Goal: Information Seeking & Learning: Check status

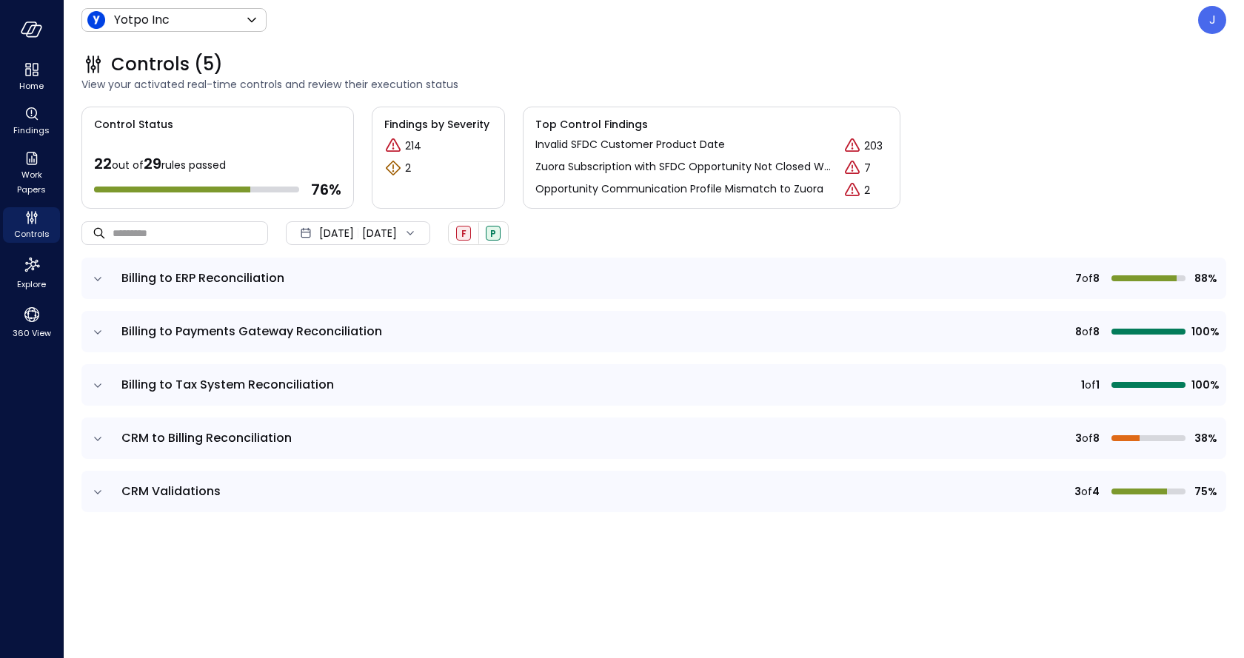
click at [94, 283] on icon "expand row" at bounding box center [97, 279] width 15 height 15
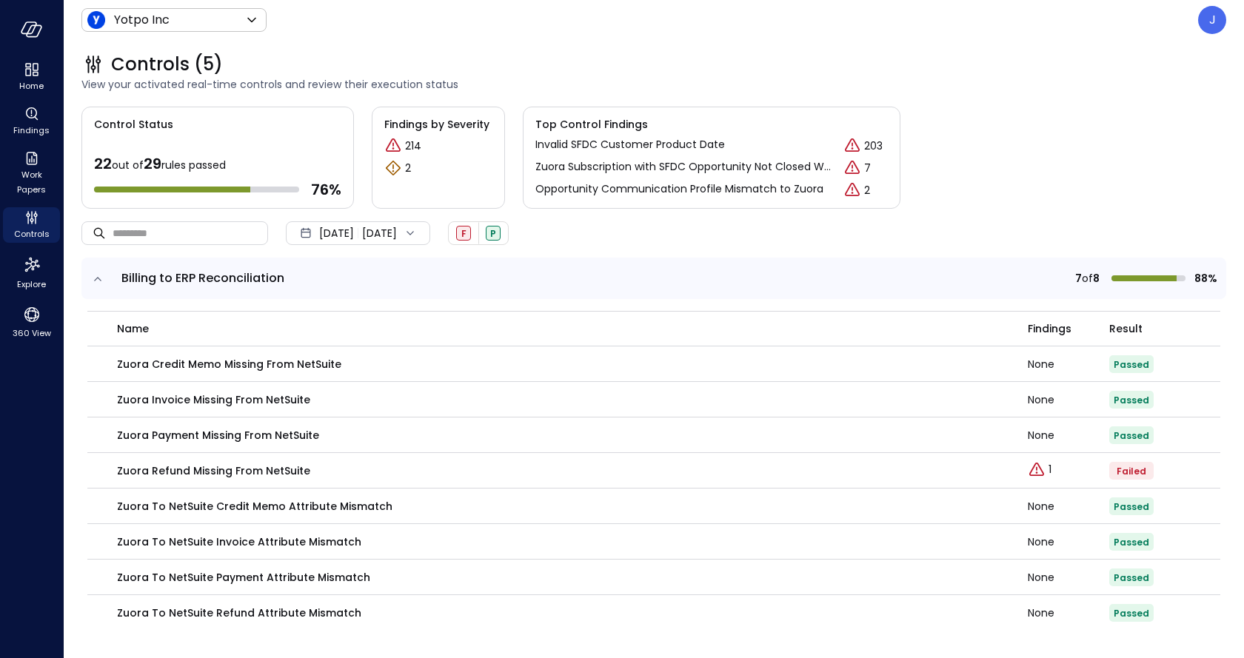
click at [105, 278] on td at bounding box center [96, 278] width 31 height 41
click at [98, 278] on icon "expand row" at bounding box center [97, 279] width 7 height 4
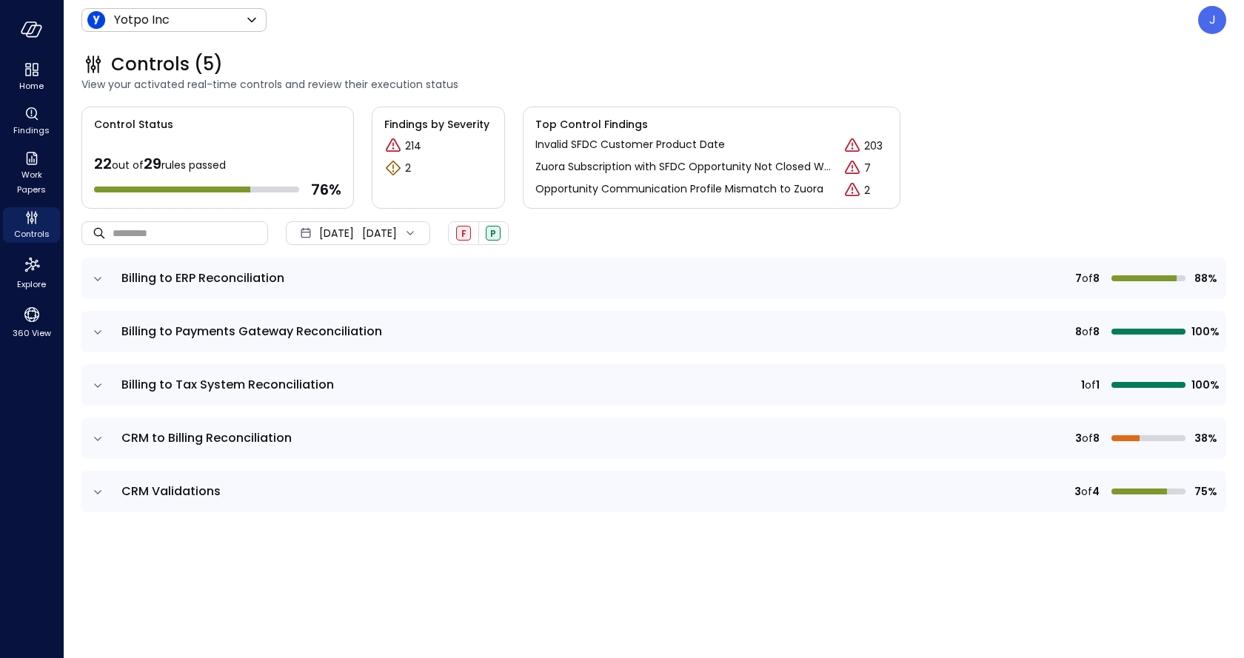
click at [96, 438] on icon "expand row" at bounding box center [97, 439] width 7 height 4
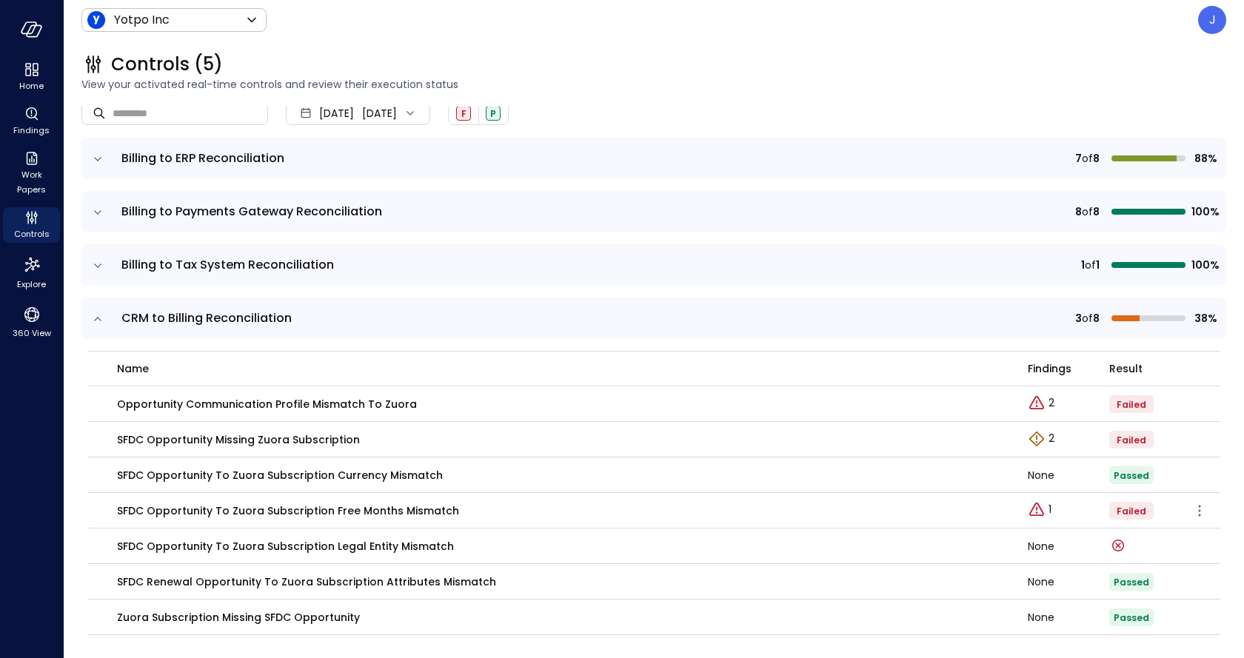
scroll to position [216, 0]
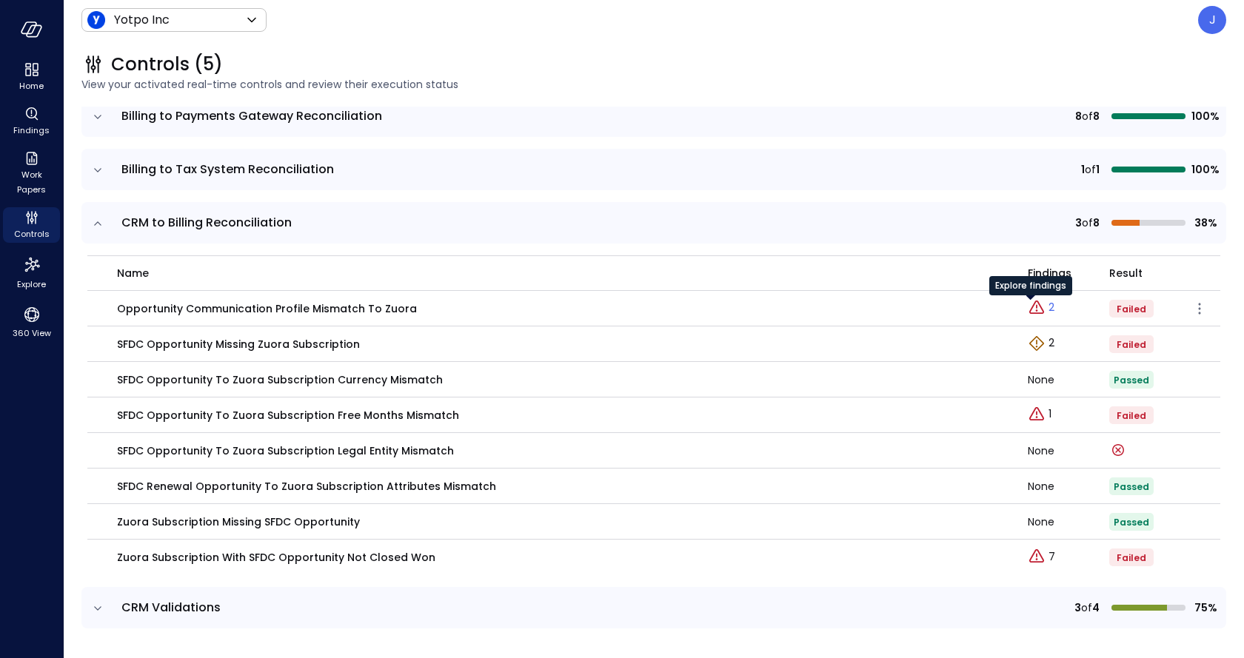
click at [1035, 309] on link "2" at bounding box center [1041, 308] width 27 height 18
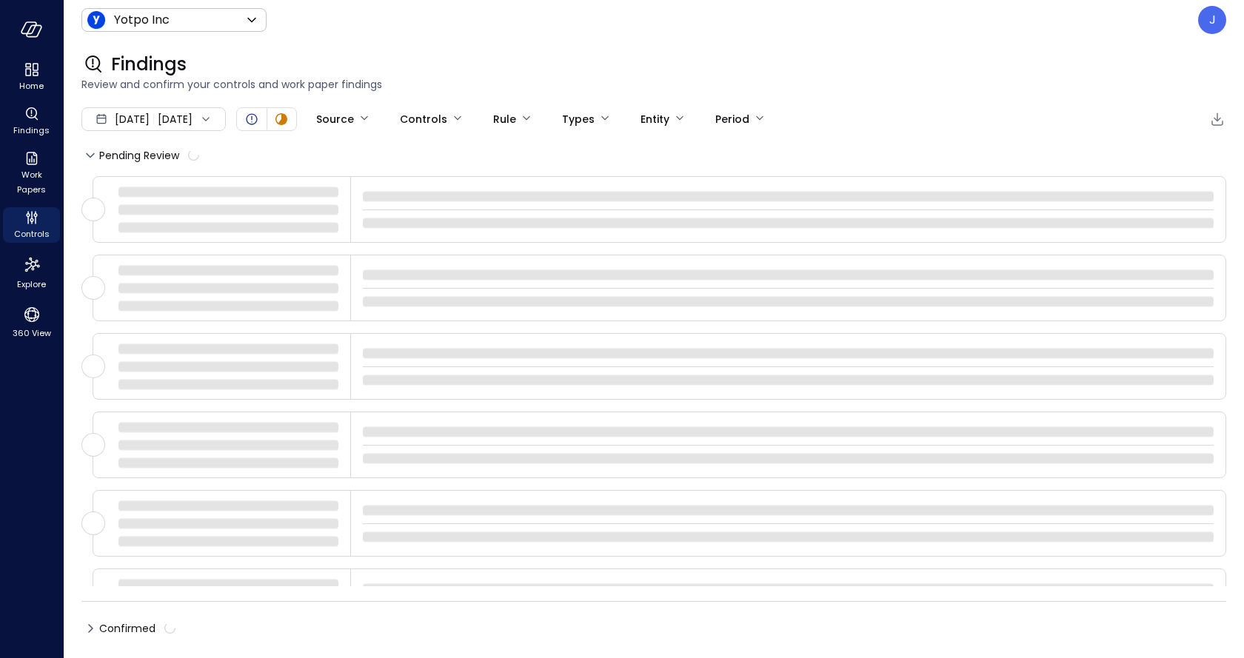
type input "****"
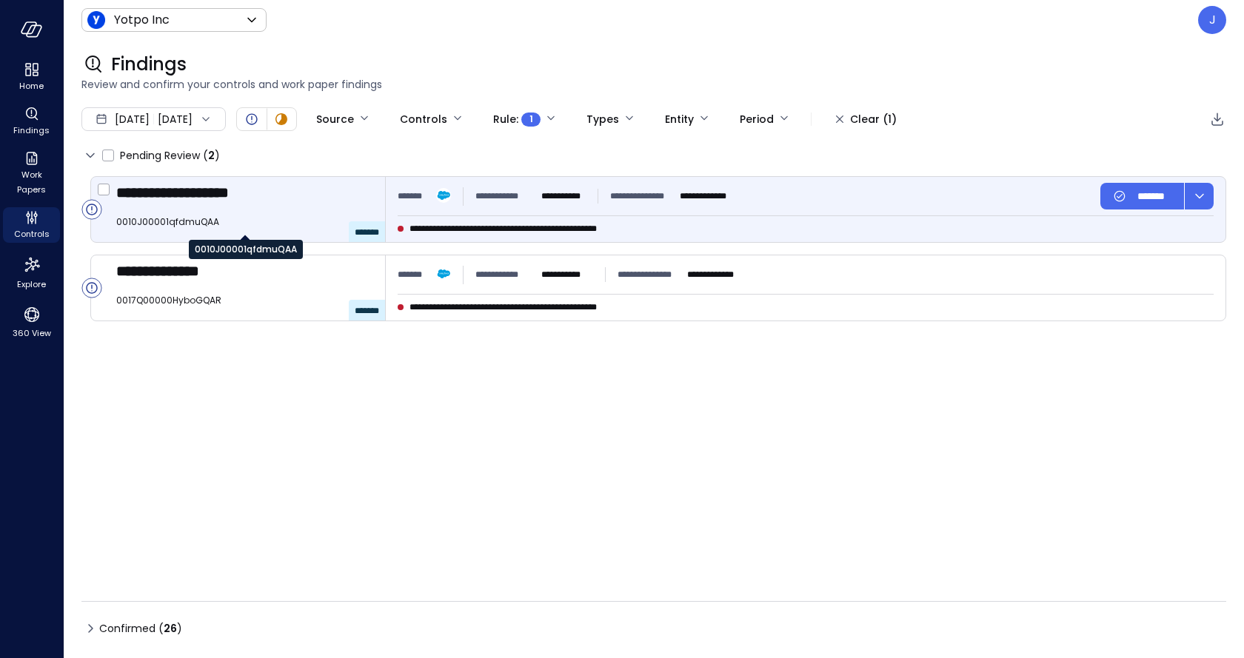
click at [270, 225] on span "0010J00001qfdmuQAA" at bounding box center [244, 222] width 257 height 15
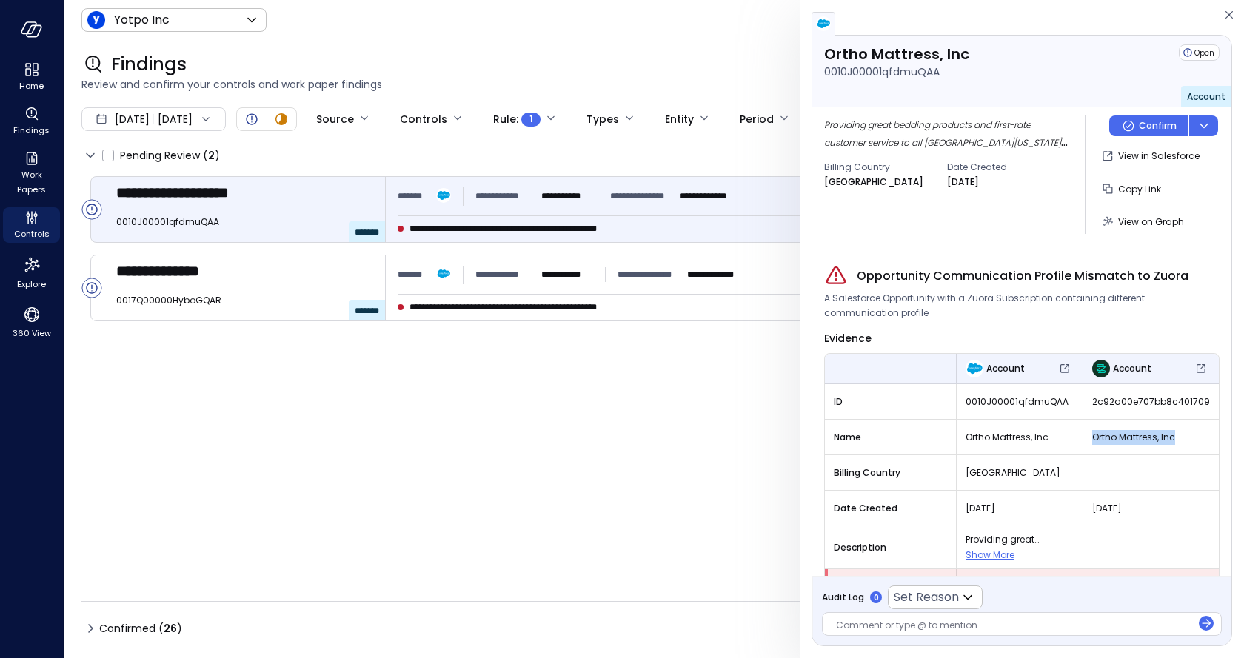
drag, startPoint x: 1183, startPoint y: 439, endPoint x: 1084, endPoint y: 438, distance: 99.2
click at [1092, 438] on span "Ortho Mattress, Inc" at bounding box center [1151, 437] width 118 height 15
copy span "Ortho Mattress, Inc"
drag, startPoint x: 1171, startPoint y: 438, endPoint x: 1083, endPoint y: 438, distance: 88.1
click at [1083, 438] on div "Ortho Mattress, Inc" at bounding box center [1151, 437] width 136 height 27
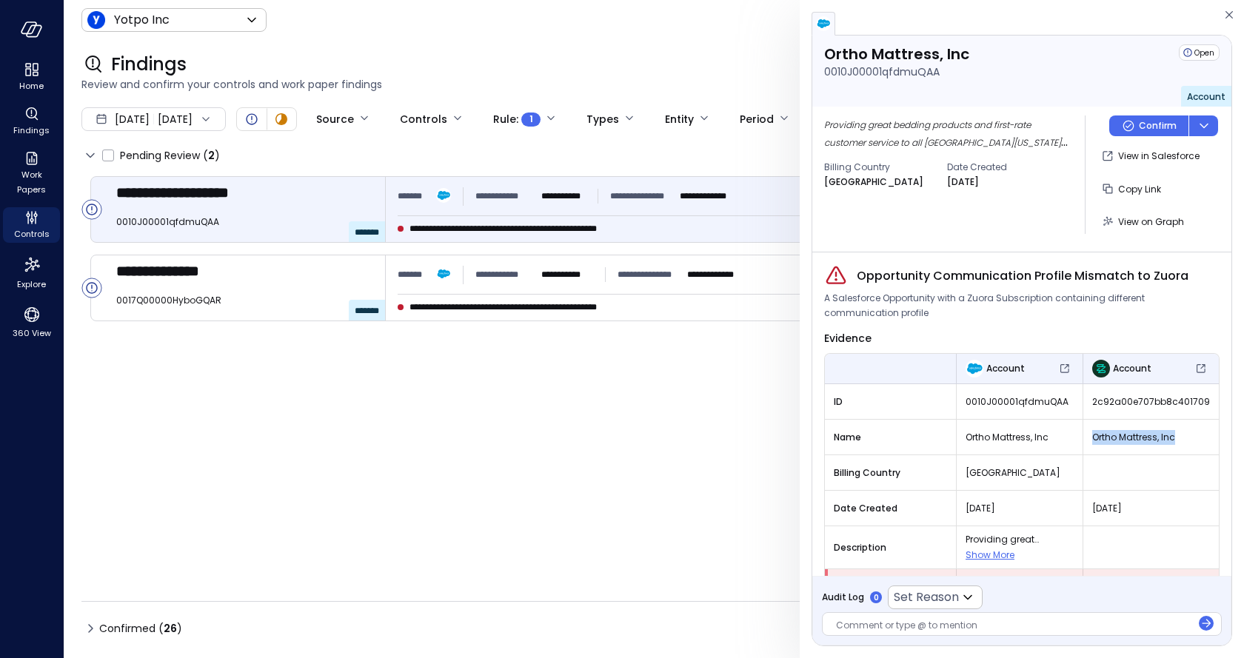
copy span "Ortho Mattress, Inc"
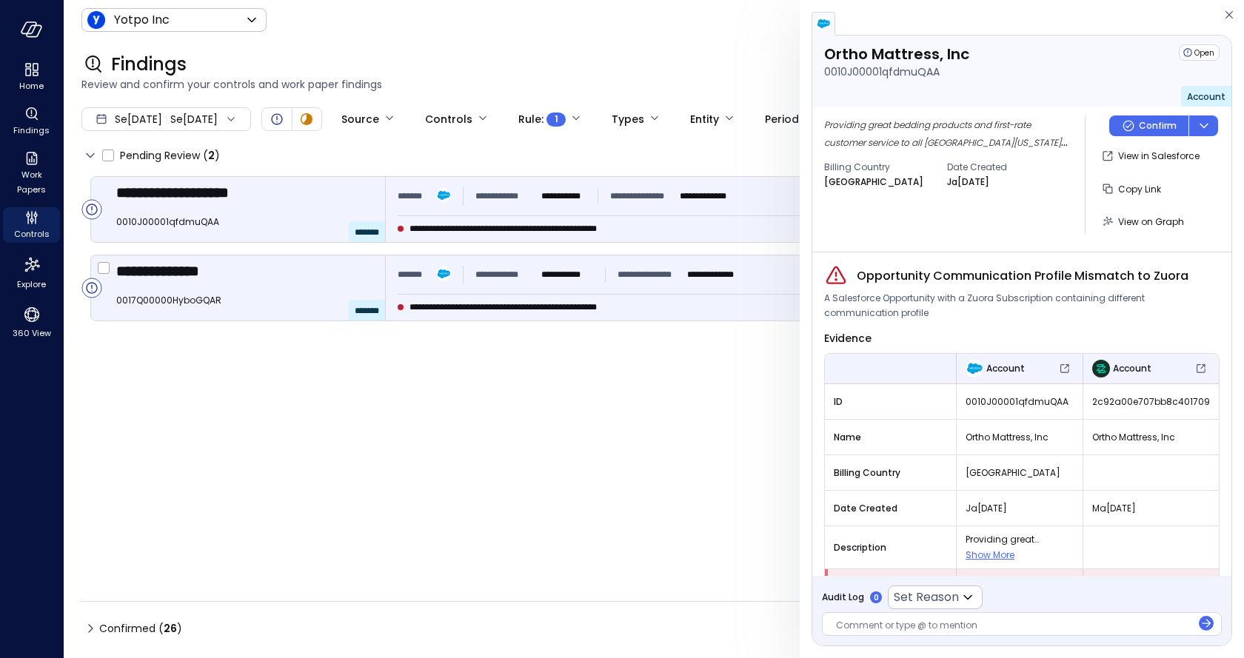
click at [319, 276] on div "**********" at bounding box center [244, 270] width 257 height 19
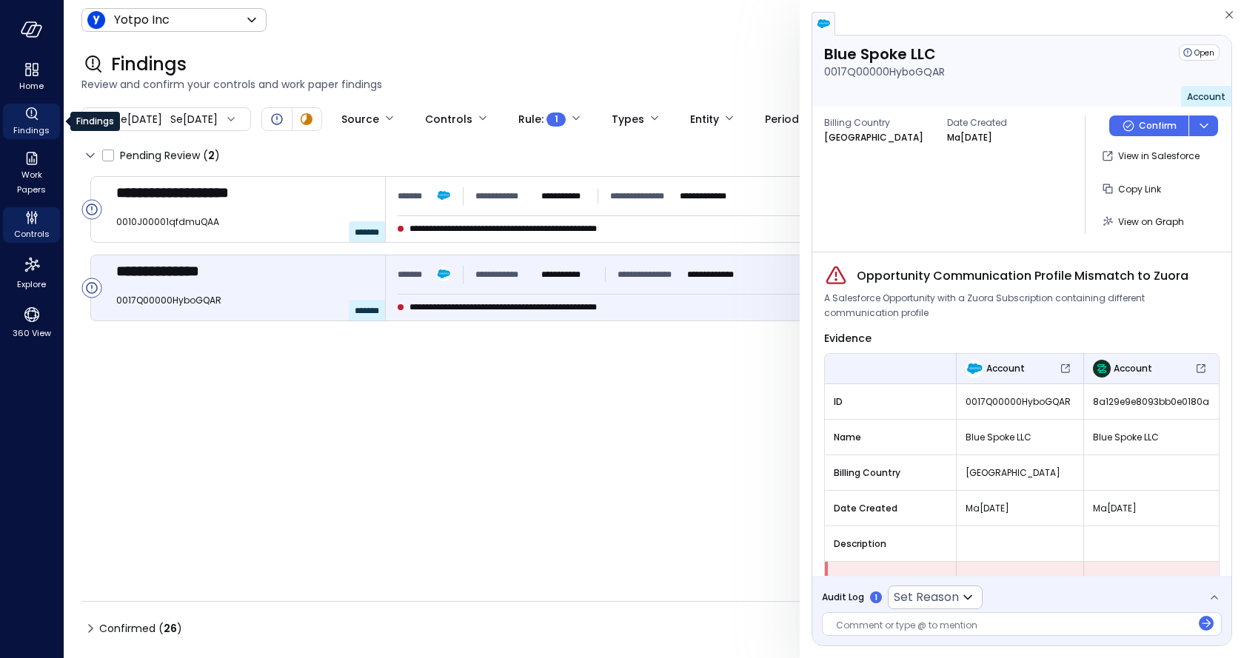
click at [26, 110] on icon "Findings" at bounding box center [32, 114] width 18 height 18
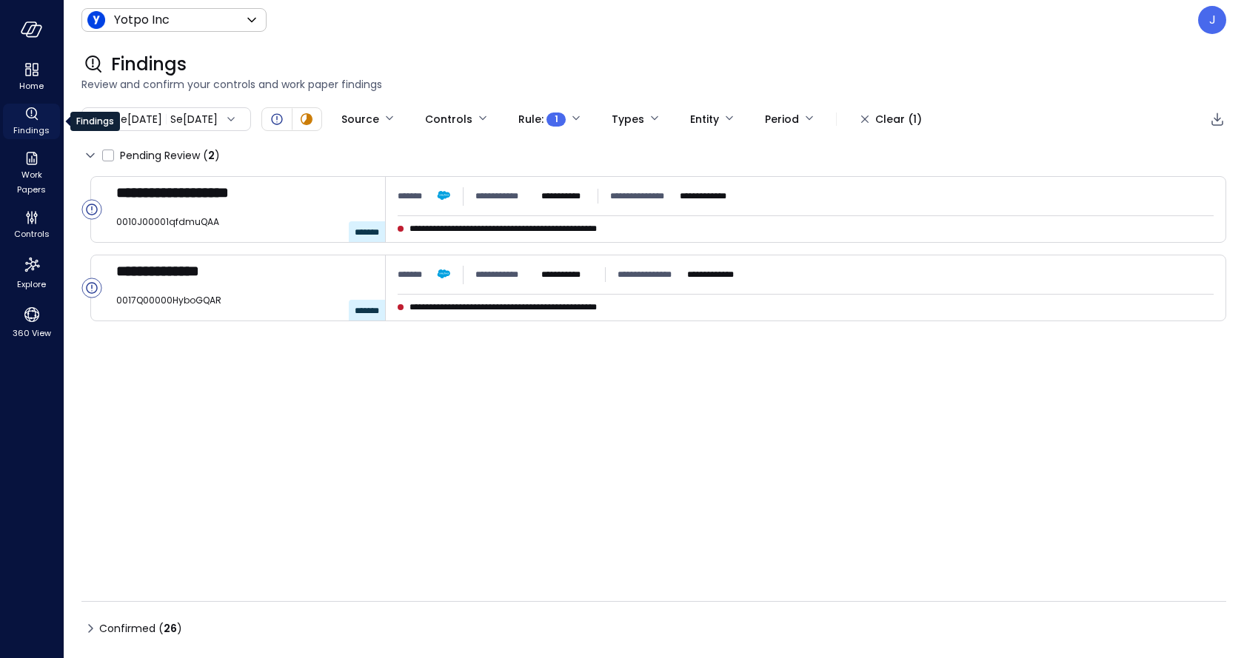
click at [35, 120] on icon "Findings" at bounding box center [32, 114] width 18 height 18
click at [230, 117] on div "Sep 1, 2025 Sep 25, 2025" at bounding box center [166, 119] width 170 height 24
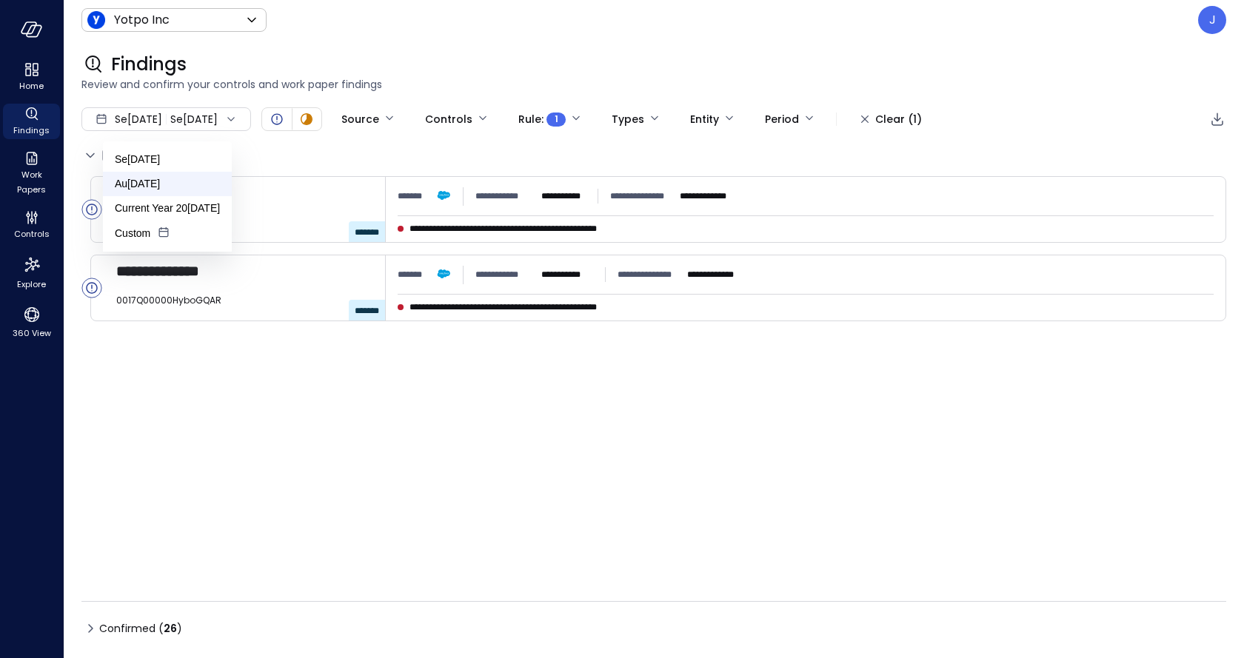
click at [176, 181] on li "August 2025" at bounding box center [167, 184] width 129 height 24
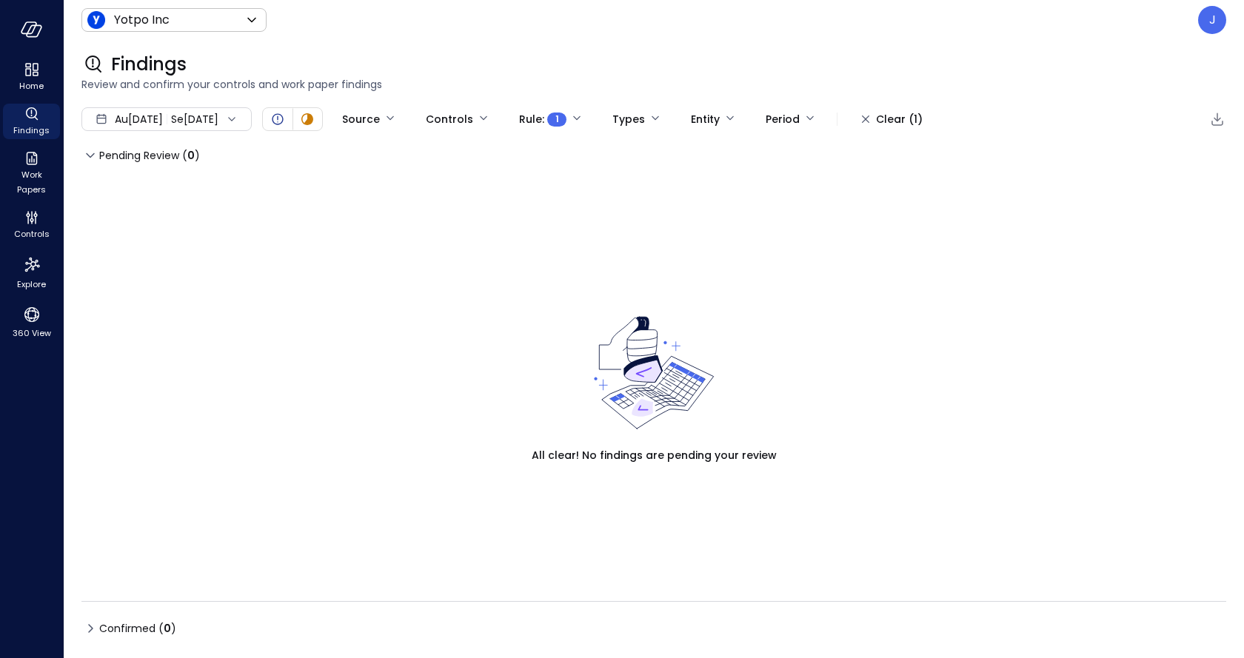
click at [213, 123] on div "Aug 1, 2025 Sep 1, 2025" at bounding box center [166, 119] width 170 height 24
click at [189, 156] on li "September 2025" at bounding box center [167, 159] width 129 height 24
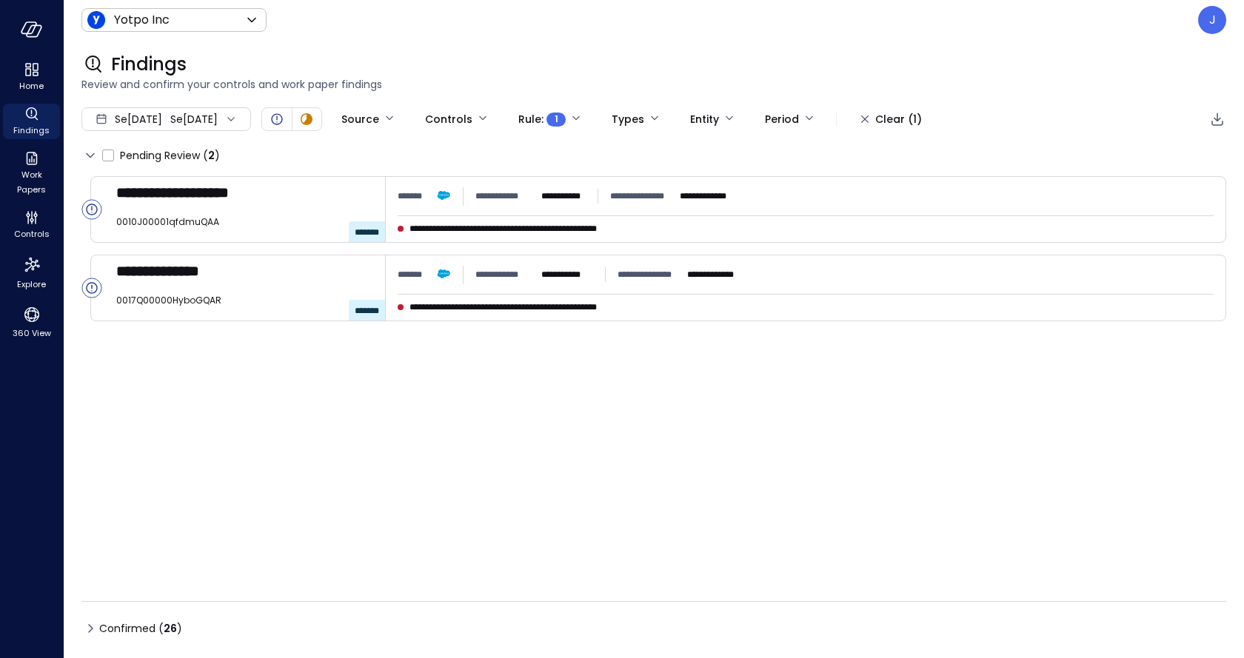
click at [190, 124] on div "Sep 1, 2025 Sep 25, 2025" at bounding box center [166, 119] width 170 height 24
click at [156, 203] on li "Current Year 2025" at bounding box center [167, 208] width 129 height 24
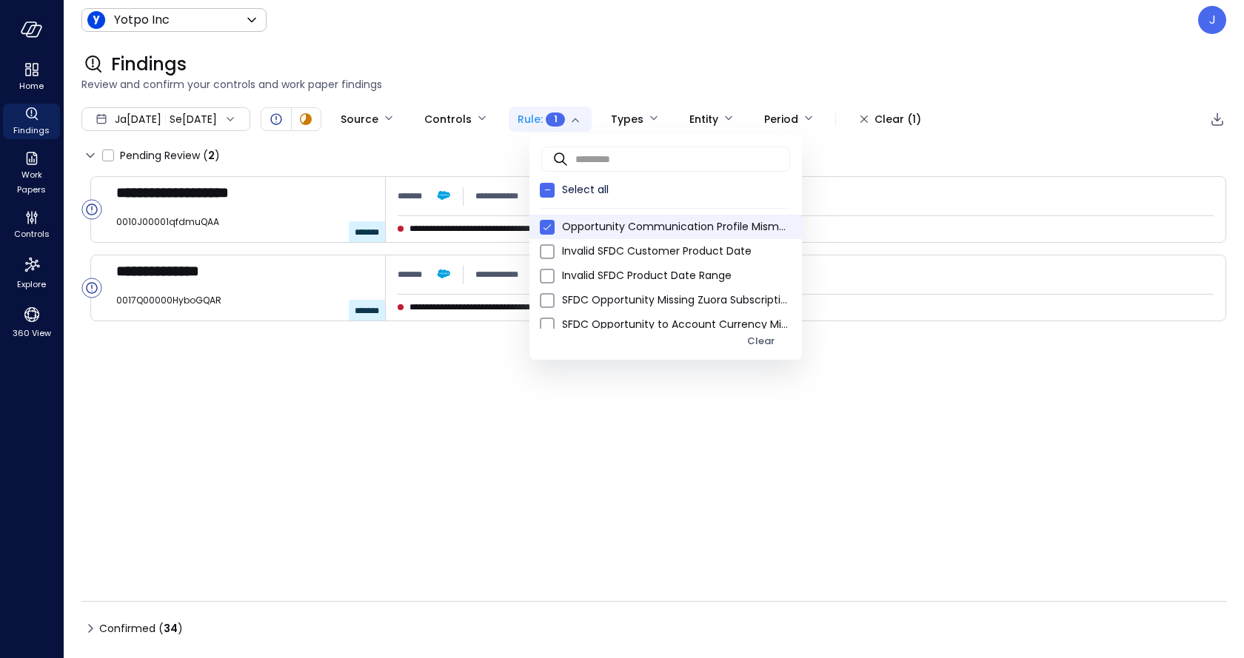
click at [563, 113] on body "**********" at bounding box center [622, 329] width 1244 height 658
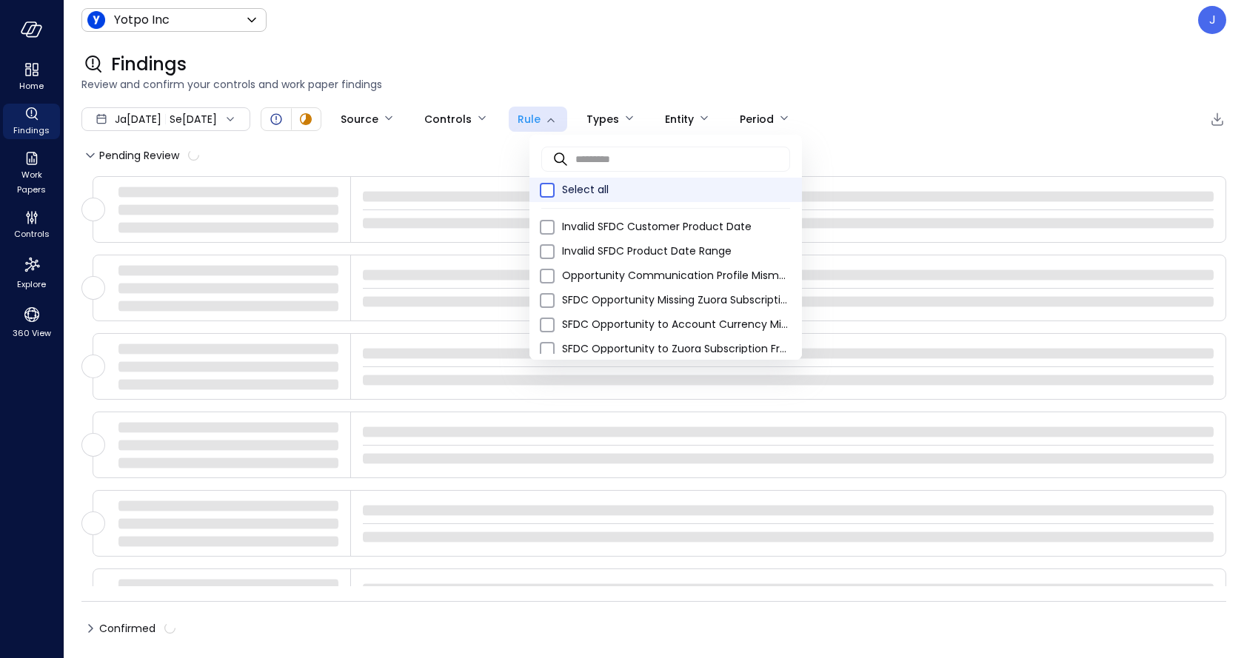
type input "**********"
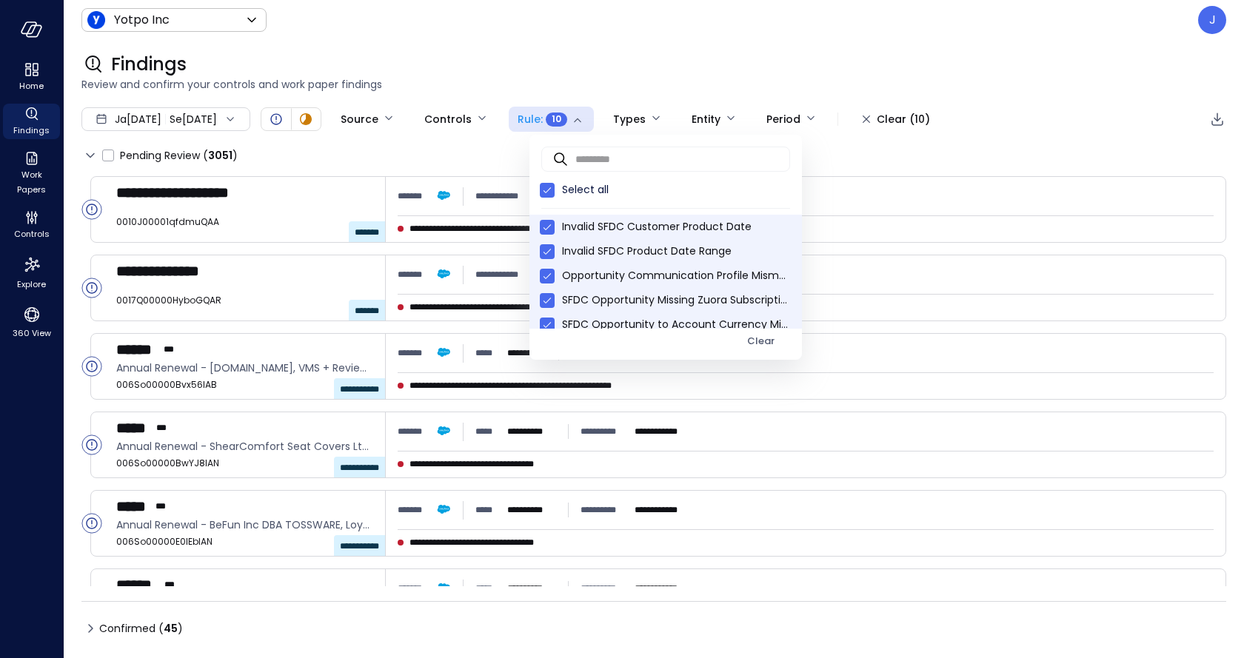
click at [202, 116] on div at bounding box center [622, 329] width 1244 height 658
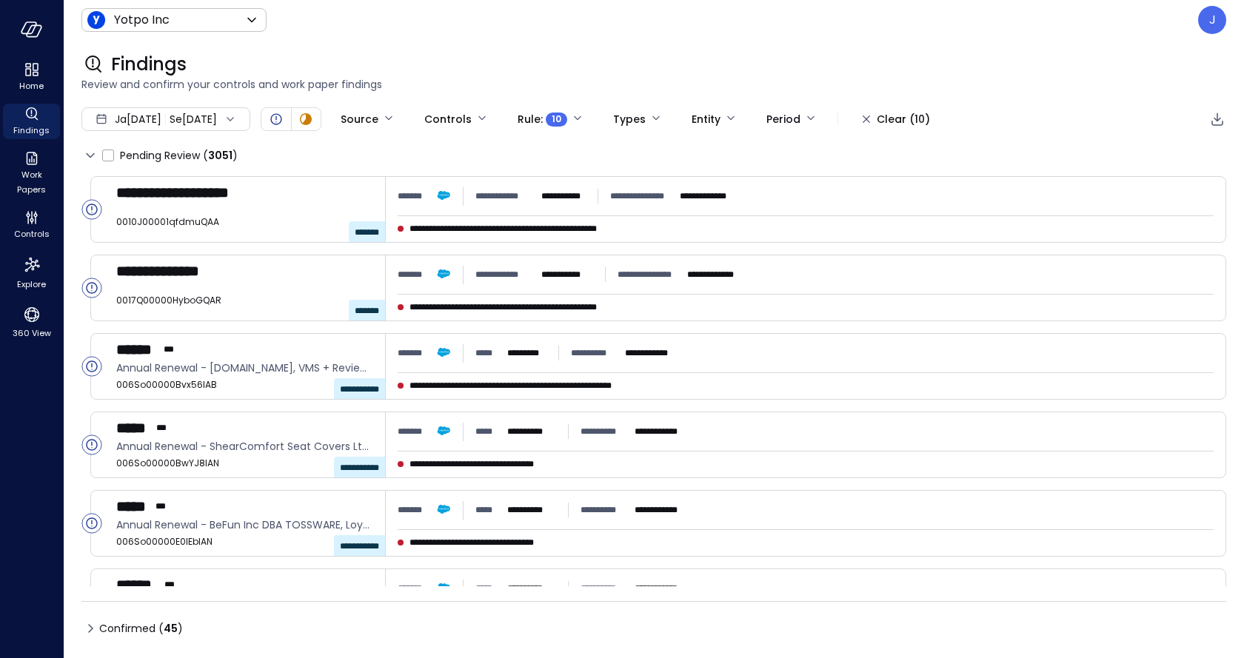
click at [201, 118] on div "Jan 1, 2025 Sep 25, 2025" at bounding box center [165, 119] width 169 height 24
click at [168, 181] on li "August 2025" at bounding box center [167, 184] width 129 height 24
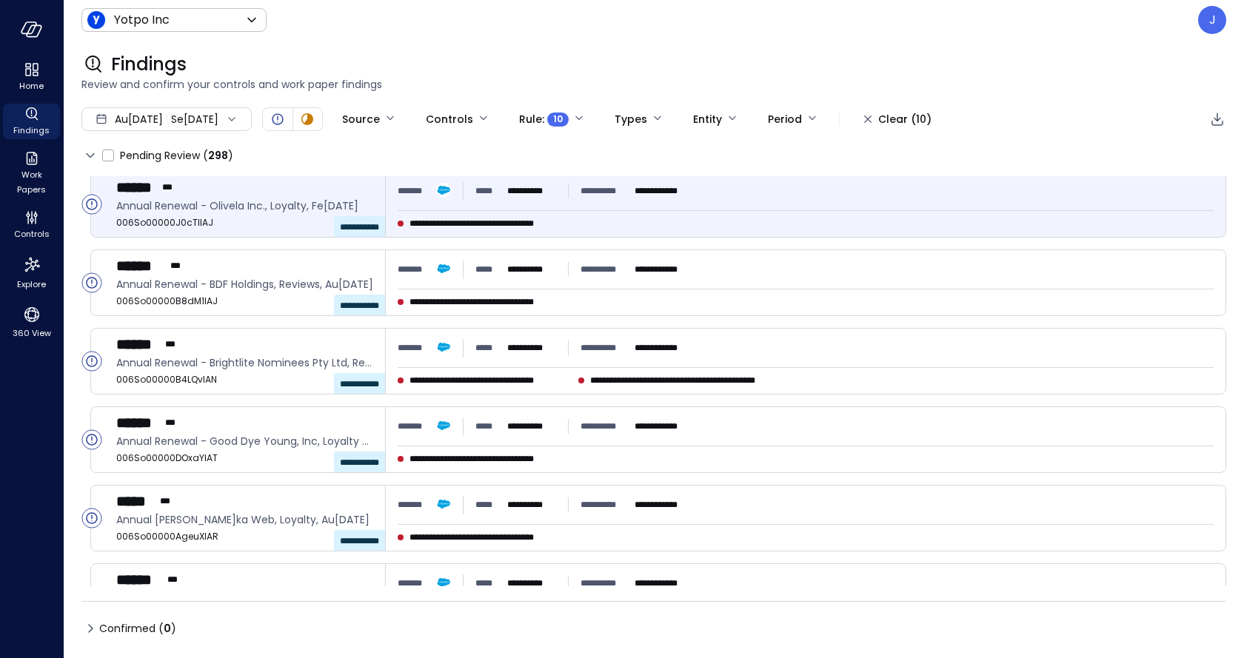
scroll to position [1148, 0]
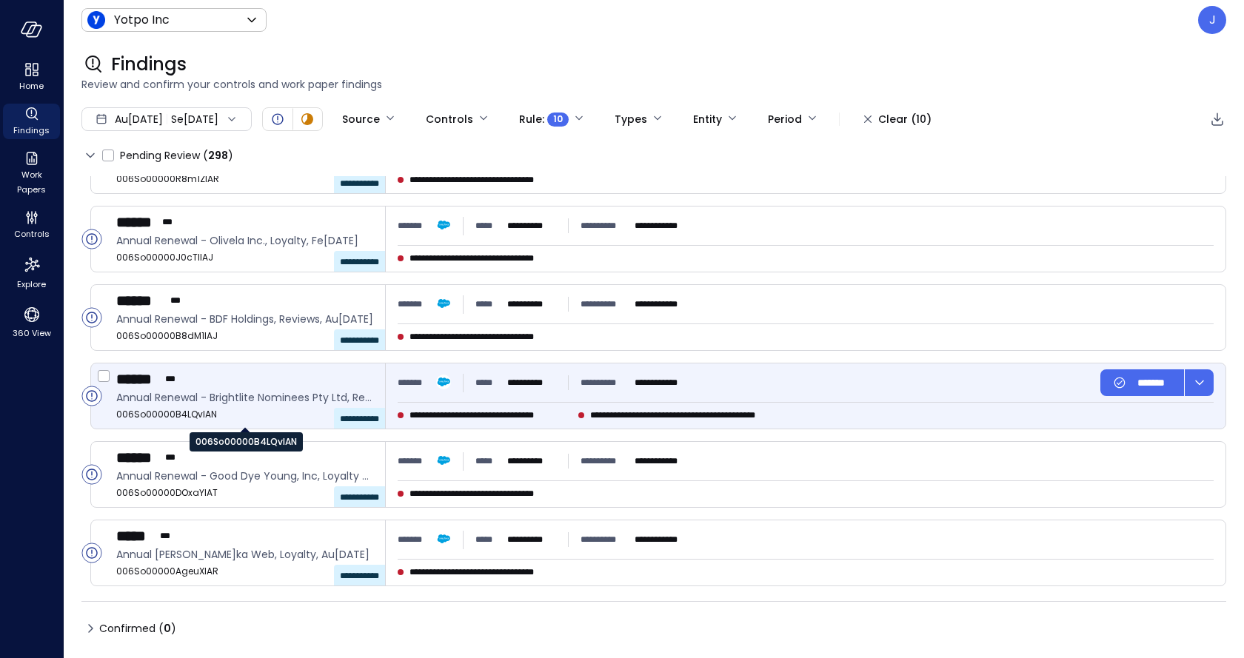
click at [267, 412] on span "006So00000B4LQvIAN" at bounding box center [244, 414] width 257 height 15
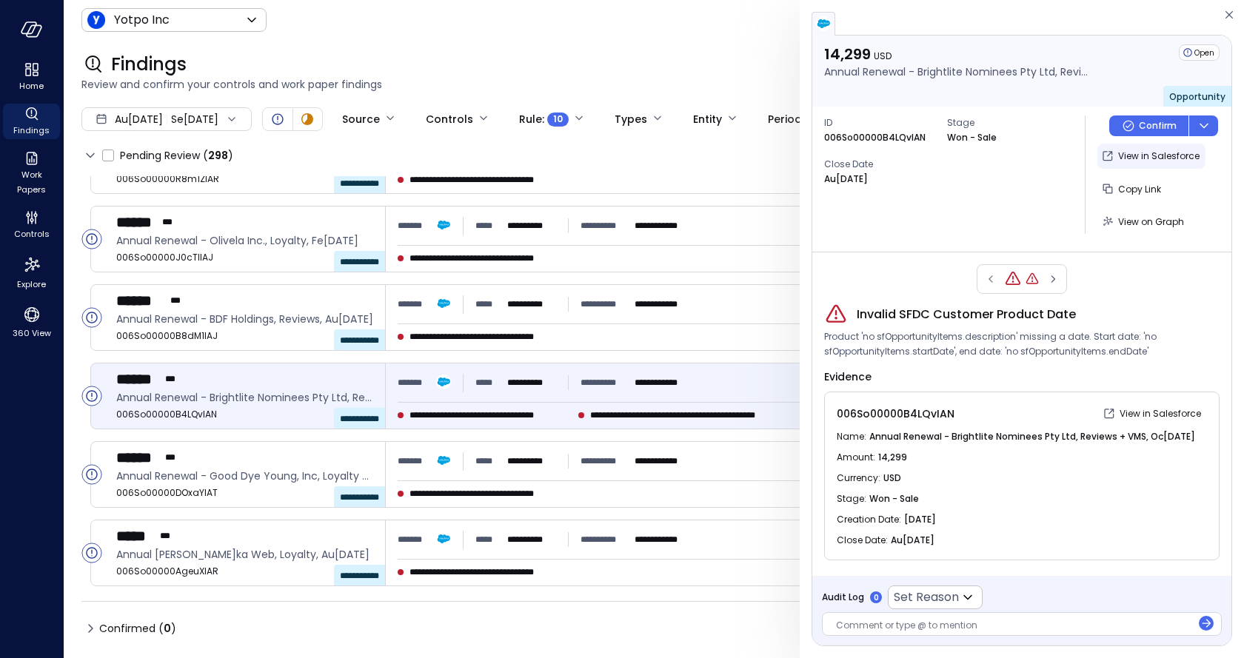
click at [1170, 161] on p "View in Salesforce" at bounding box center [1158, 156] width 81 height 15
